Goal: Transaction & Acquisition: Purchase product/service

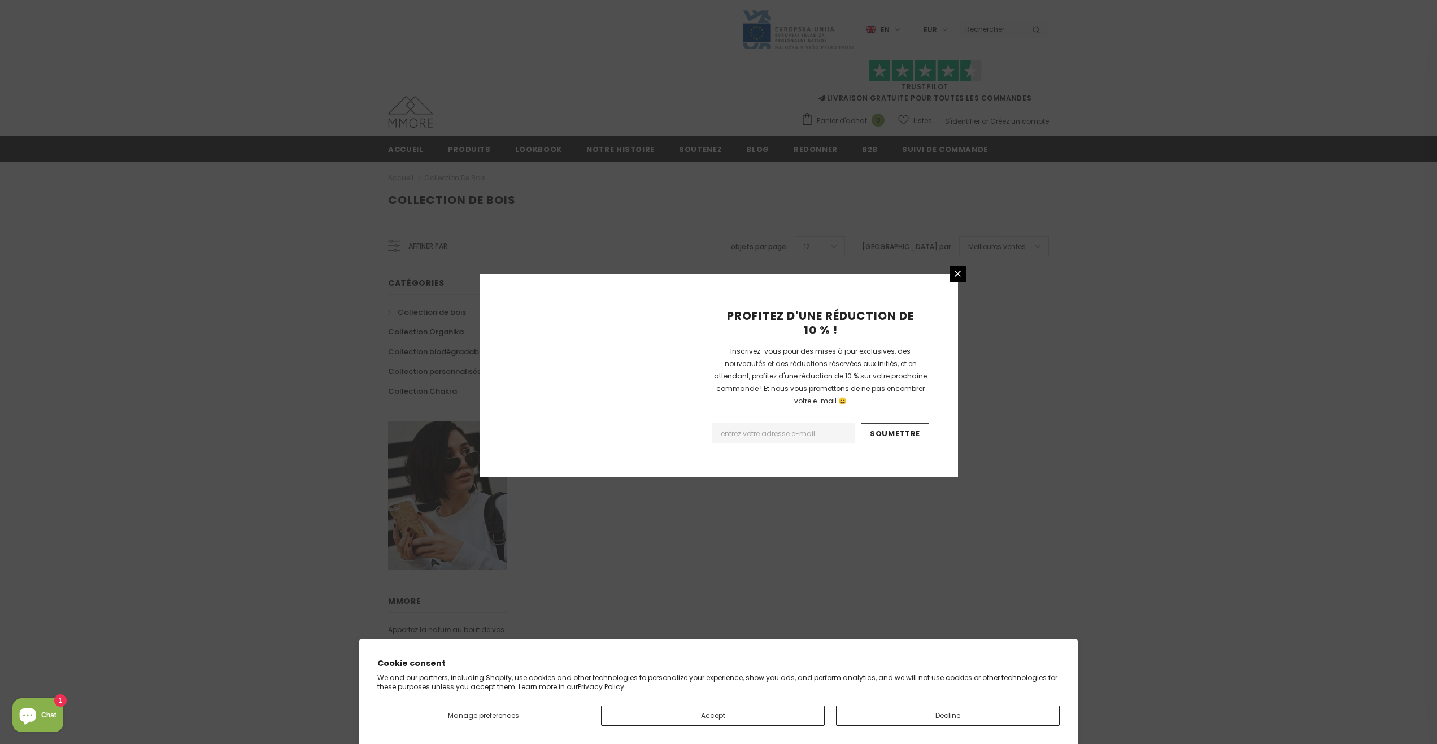
scroll to position [438, 0]
